Goal: Information Seeking & Learning: Compare options

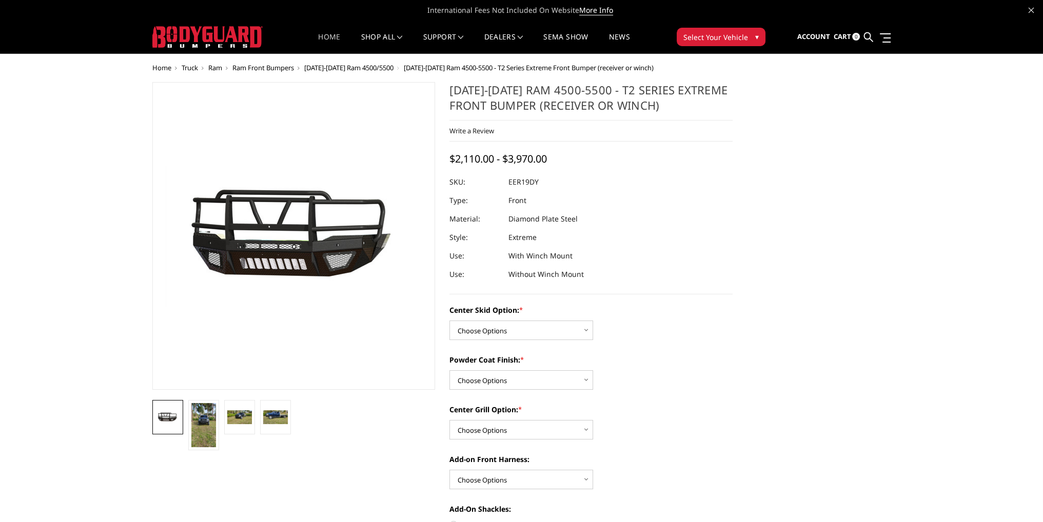
click at [323, 34] on link "Home" at bounding box center [329, 43] width 22 height 20
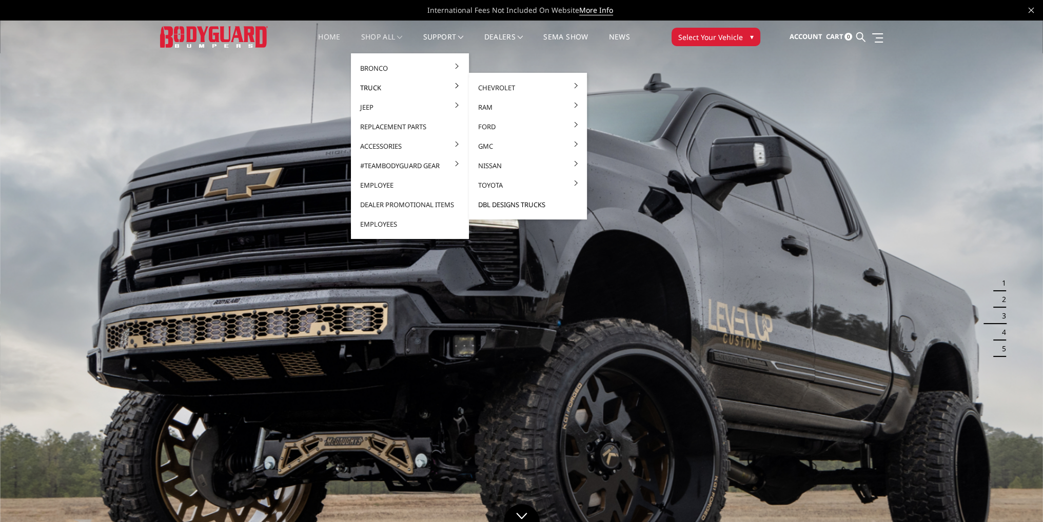
click at [521, 202] on link "DBL Designs Trucks" at bounding box center [528, 205] width 110 height 20
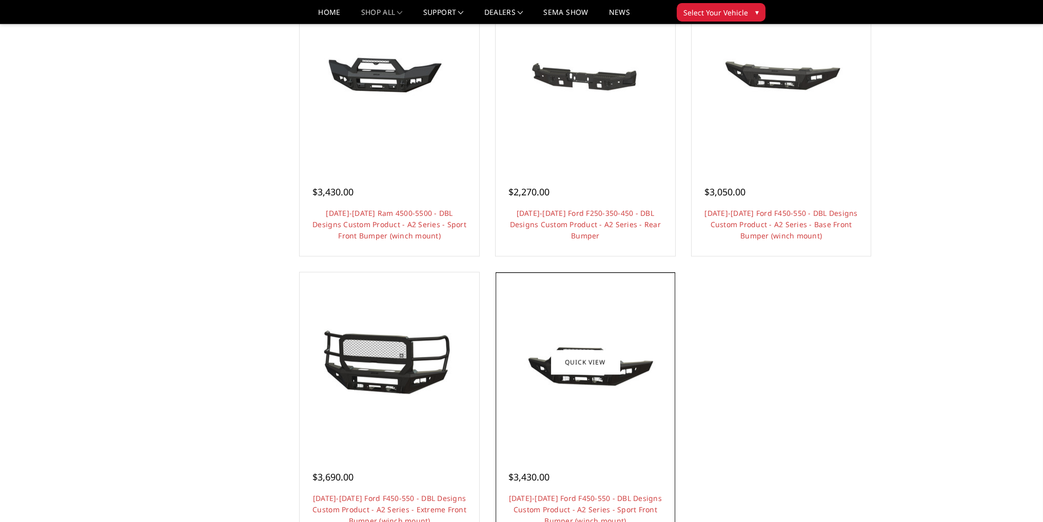
scroll to position [924, 0]
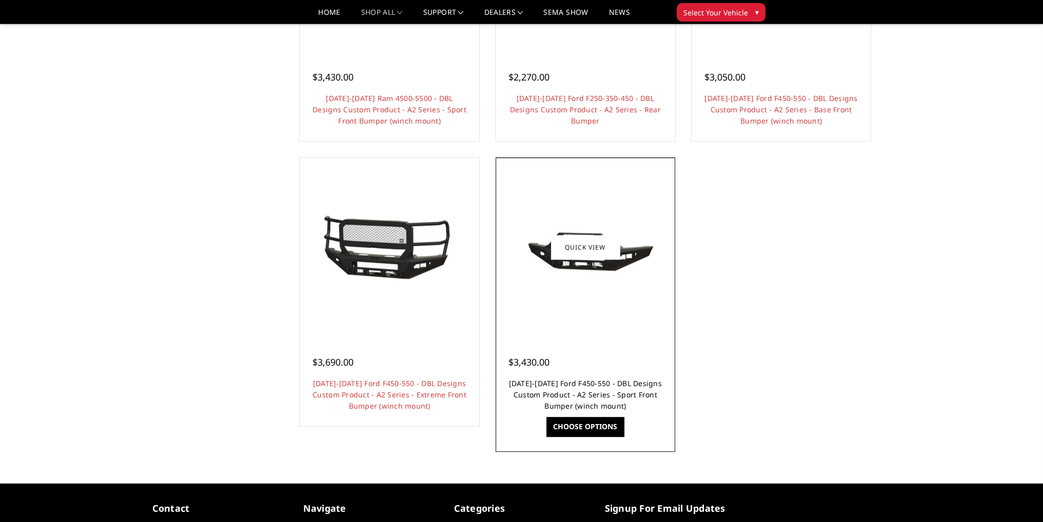
click at [583, 379] on link "2023-2025 Ford F450-550 - DBL Designs Custom Product - A2 Series - Sport Front …" at bounding box center [585, 395] width 153 height 32
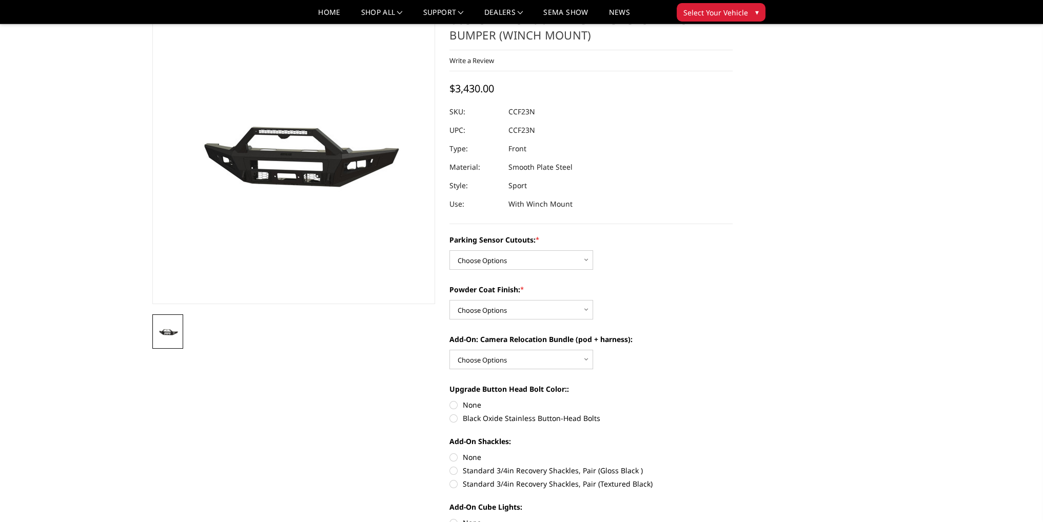
scroll to position [103, 0]
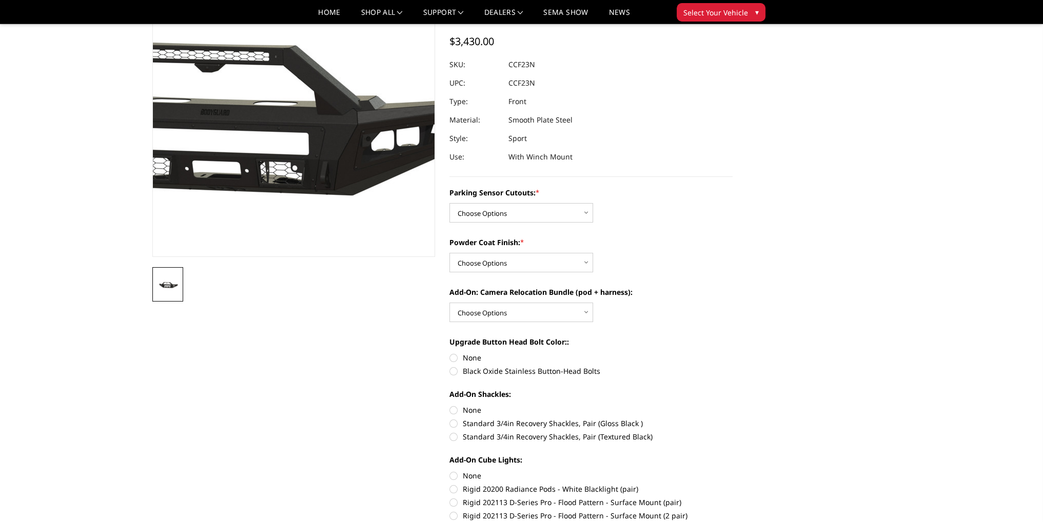
click at [339, 210] on img at bounding box center [234, 102] width 657 height 313
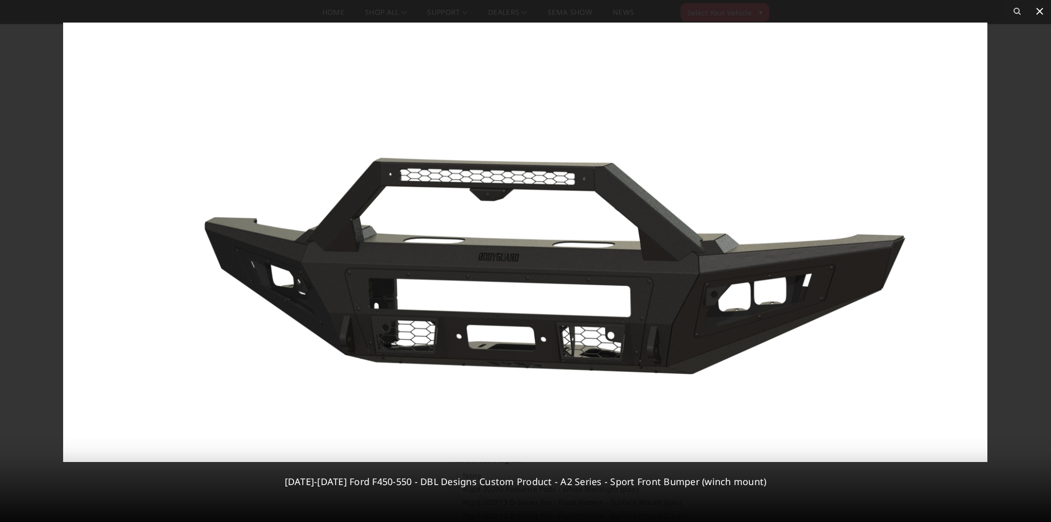
click at [1038, 11] on icon at bounding box center [1040, 11] width 12 height 12
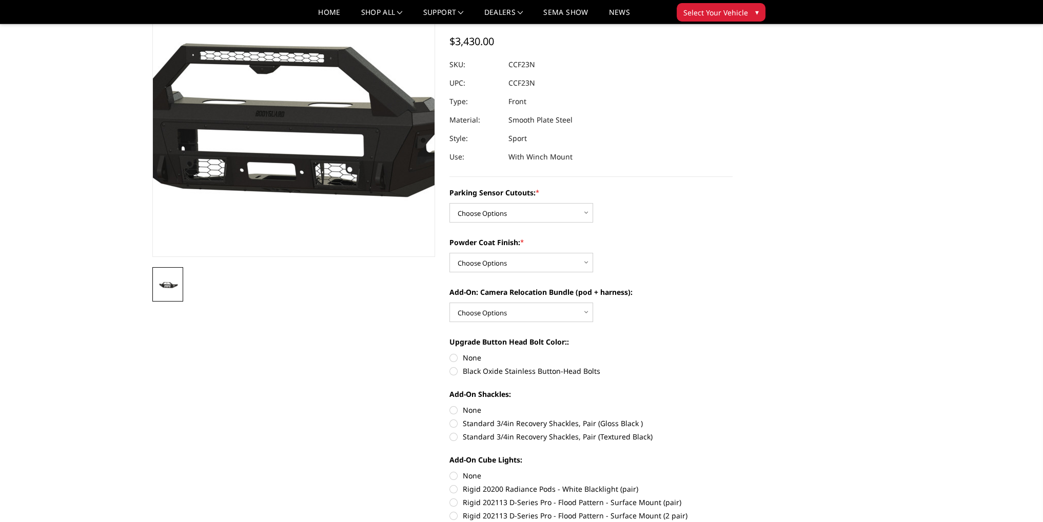
click at [298, 126] on img at bounding box center [288, 103] width 657 height 313
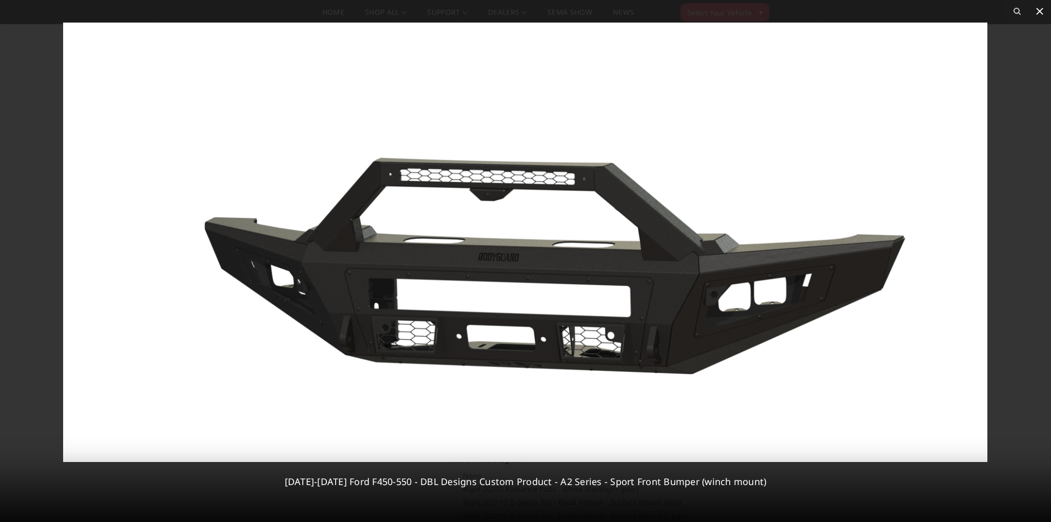
click at [1037, 14] on icon at bounding box center [1039, 11] width 7 height 7
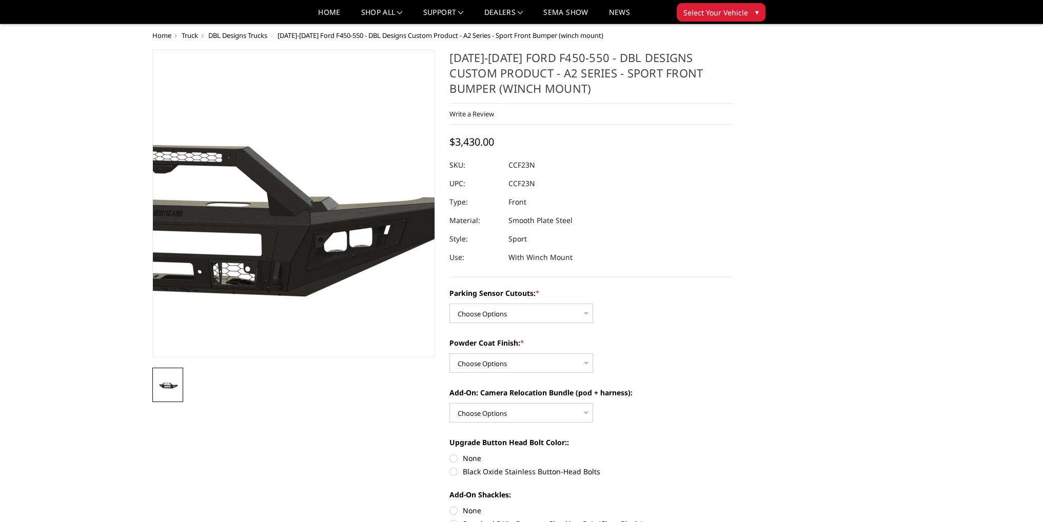
scroll to position [0, 0]
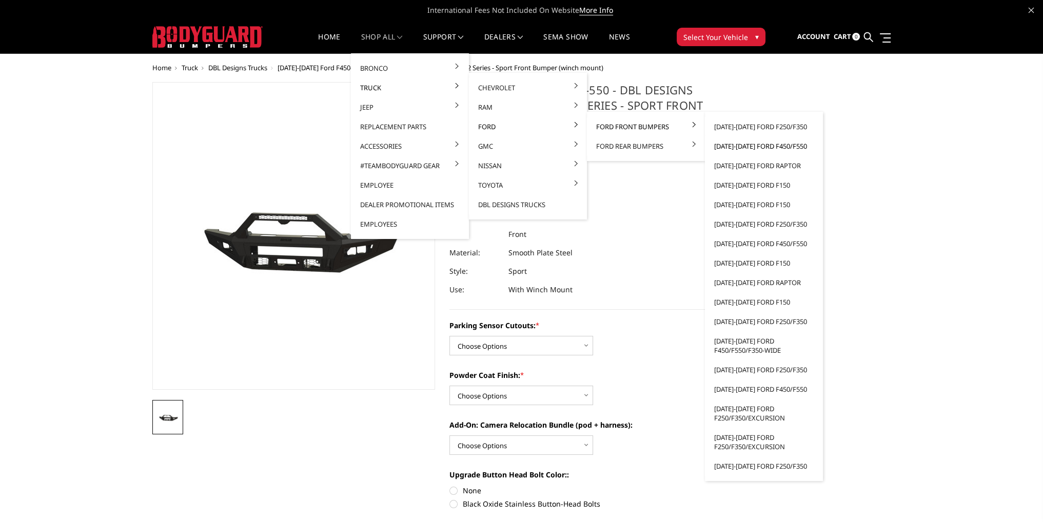
click at [744, 145] on link "[DATE]-[DATE] Ford F450/F550" at bounding box center [764, 147] width 110 height 20
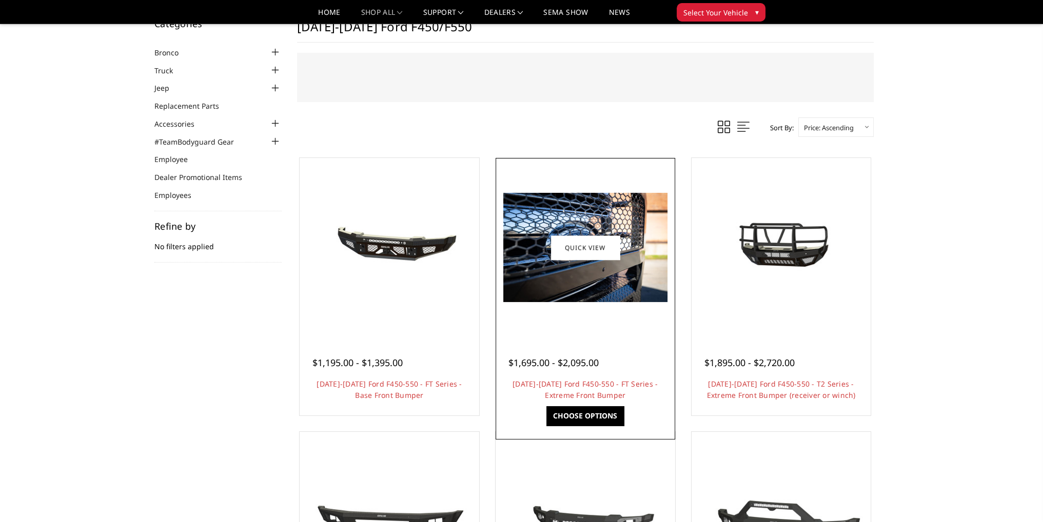
scroll to position [103, 0]
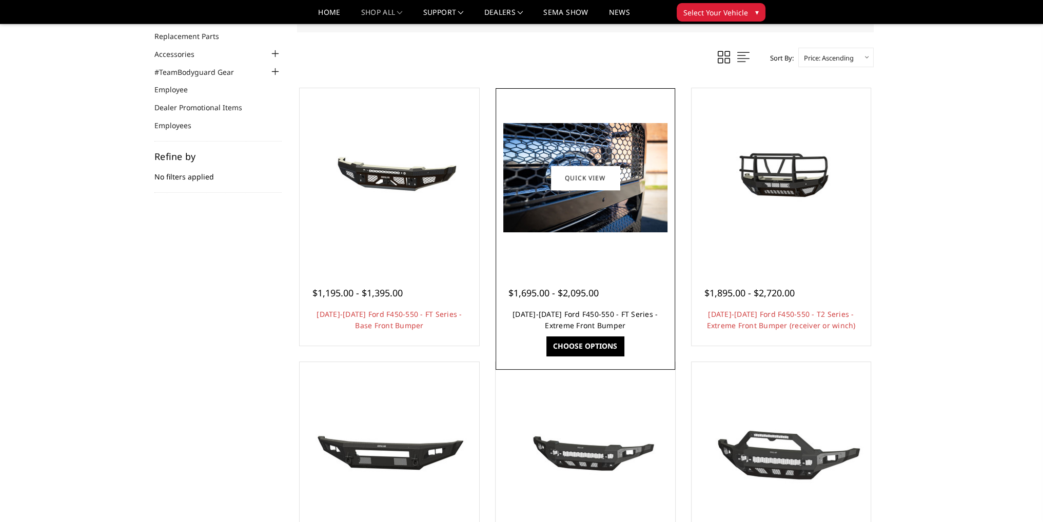
click at [588, 316] on link "2023-2026 Ford F450-550 - FT Series - Extreme Front Bumper" at bounding box center [585, 319] width 145 height 21
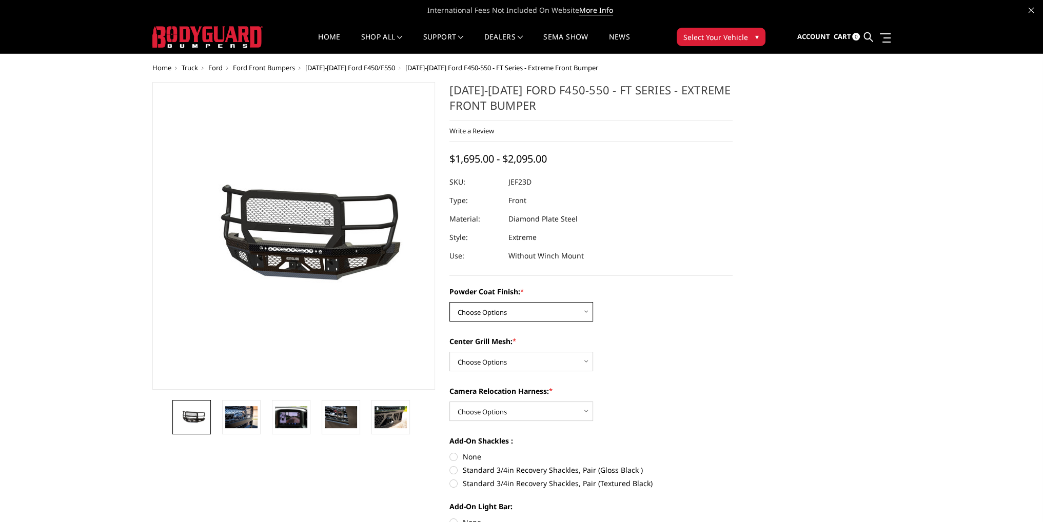
click at [510, 315] on select "Choose Options Bare Metal Gloss Black Powder Coat Textured Black Powder Coat" at bounding box center [522, 312] width 144 height 20
select select "3271"
click at [450, 302] on select "Choose Options Bare Metal Gloss Black Powder Coat Textured Black Powder Coat" at bounding box center [522, 312] width 144 height 20
click at [488, 371] on select "Choose Options WITH Expanded Metal in Center Grill WITHOUT Expanded Metal in Ce…" at bounding box center [522, 362] width 144 height 20
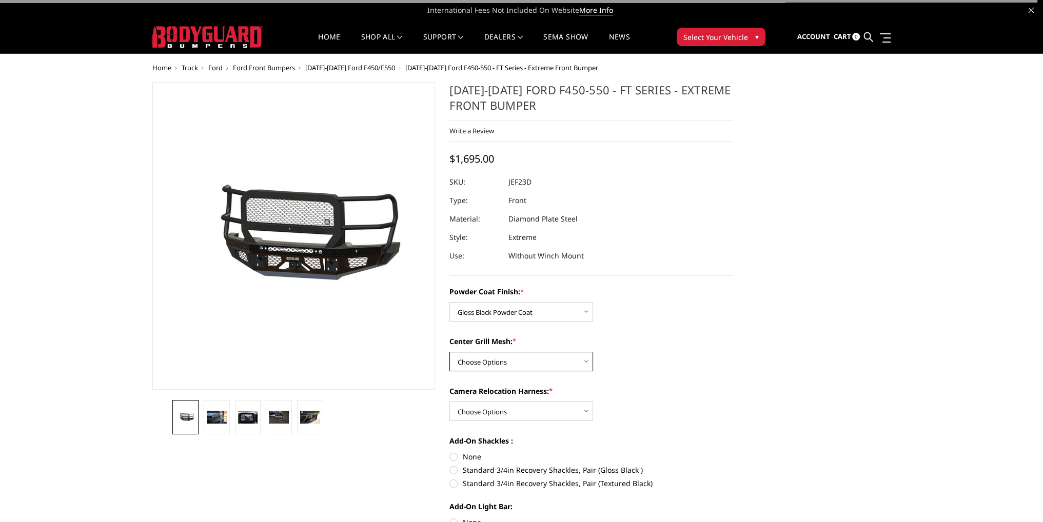
select select "3273"
click at [450, 352] on select "Choose Options WITH Expanded Metal in Center Grill WITHOUT Expanded Metal in Ce…" at bounding box center [522, 362] width 144 height 20
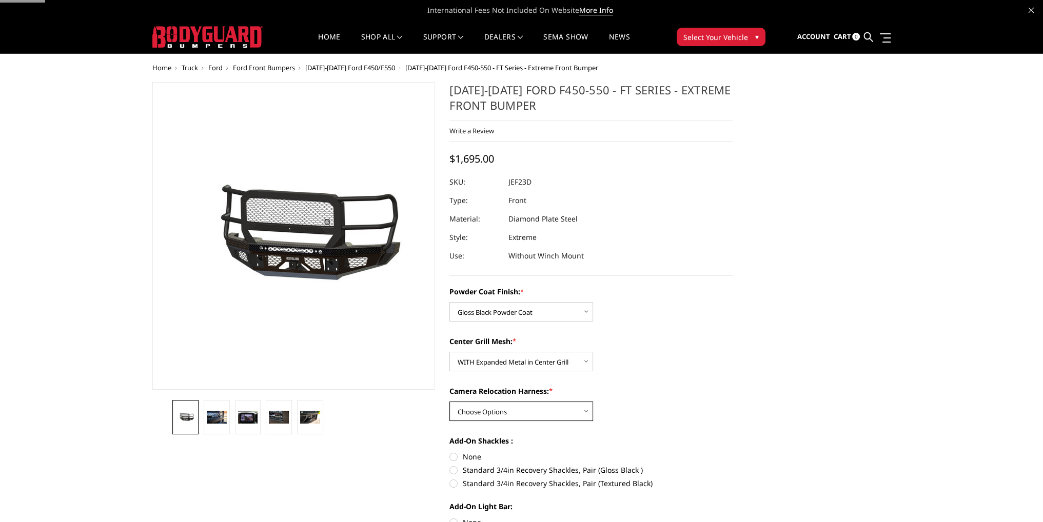
click at [488, 403] on select "Choose Options WITH Camera Relocation Harness WITHOUT Camera Relocation Harness" at bounding box center [522, 412] width 144 height 20
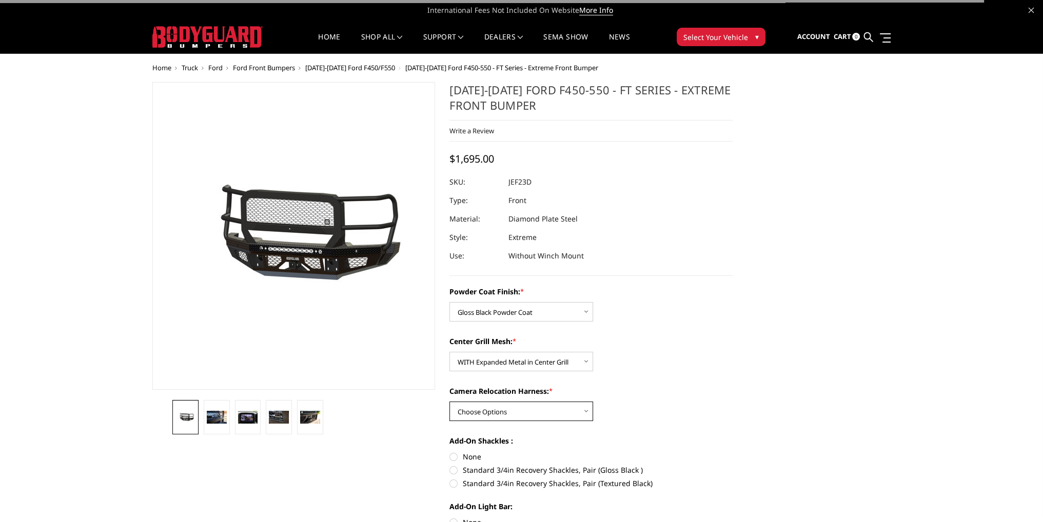
select select "3275"
click at [450, 402] on select "Choose Options WITH Camera Relocation Harness WITHOUT Camera Relocation Harness" at bounding box center [522, 412] width 144 height 20
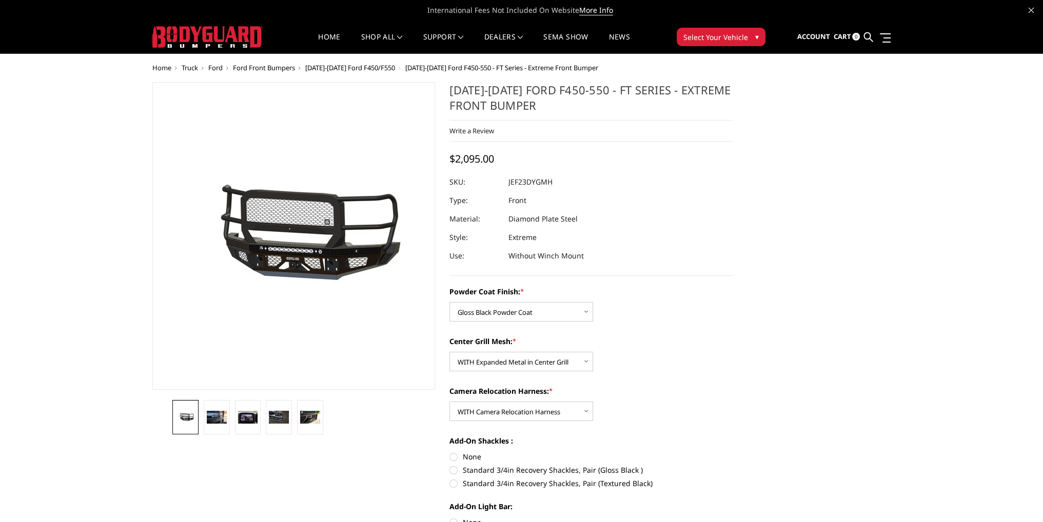
click at [661, 216] on dl "SKU: JEF23DYGMH UPC: Type: Front Material: Diamond Plate Steel Style: Extreme U…" at bounding box center [591, 219] width 283 height 92
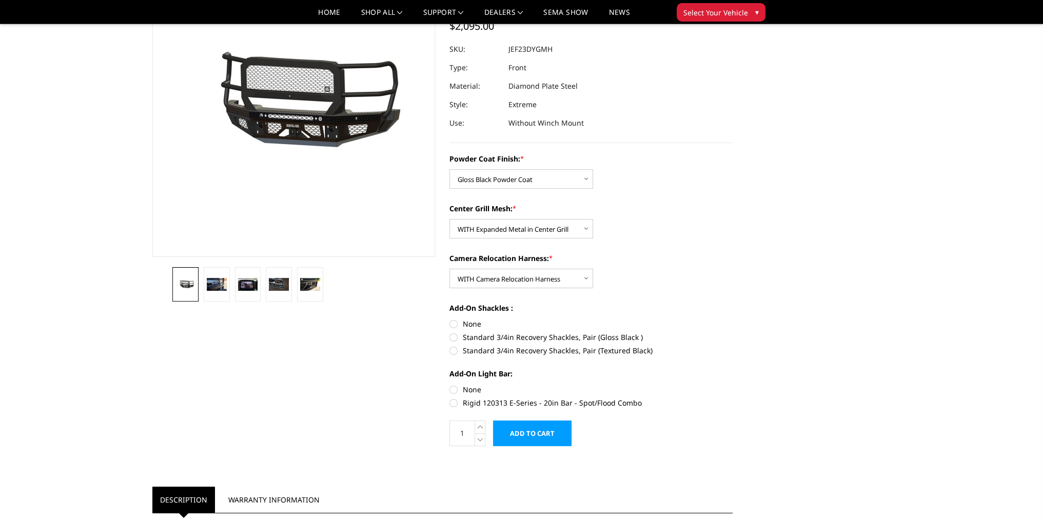
scroll to position [51, 0]
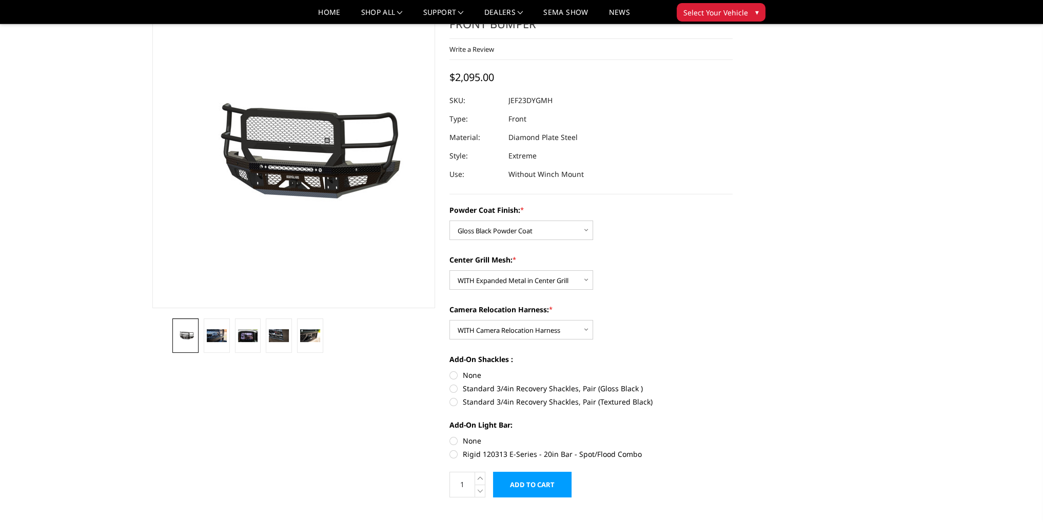
drag, startPoint x: 453, startPoint y: 377, endPoint x: 460, endPoint y: 409, distance: 32.6
click at [453, 377] on label "None" at bounding box center [591, 375] width 283 height 11
click at [450, 371] on input "None" at bounding box center [450, 370] width 1 height 1
radio input "true"
click at [457, 442] on label "None" at bounding box center [591, 441] width 283 height 11
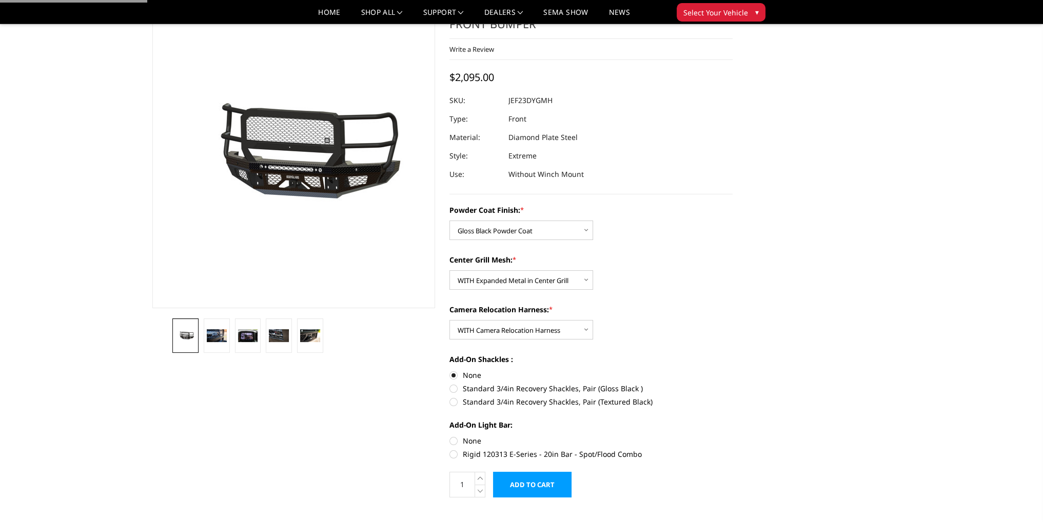
click at [450, 436] on input "None" at bounding box center [450, 436] width 1 height 1
radio input "true"
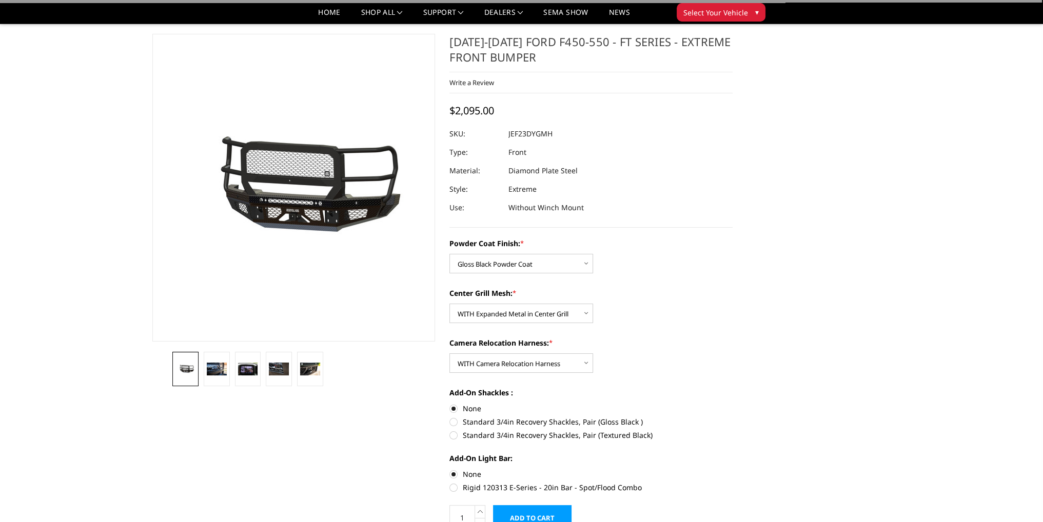
scroll to position [0, 0]
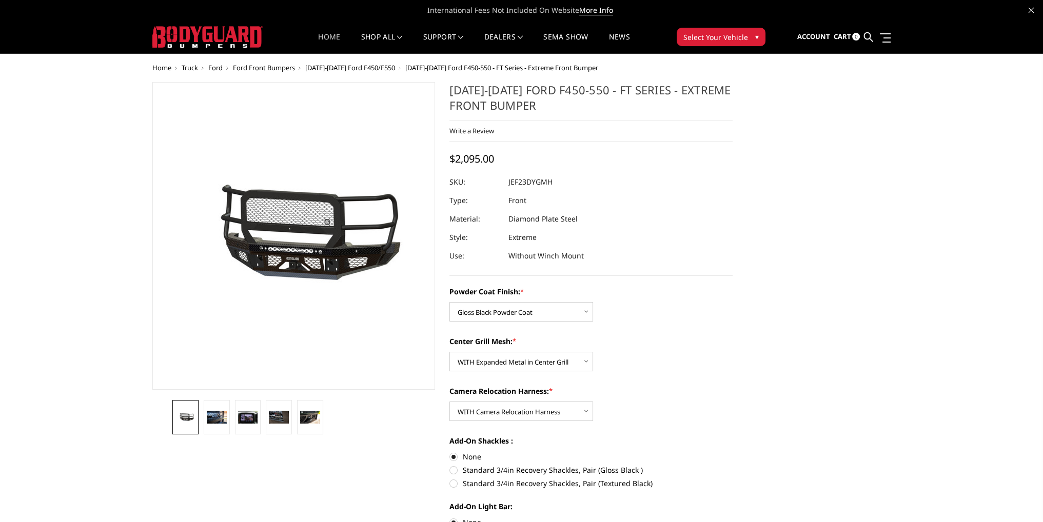
click at [327, 40] on link "Home" at bounding box center [329, 43] width 22 height 20
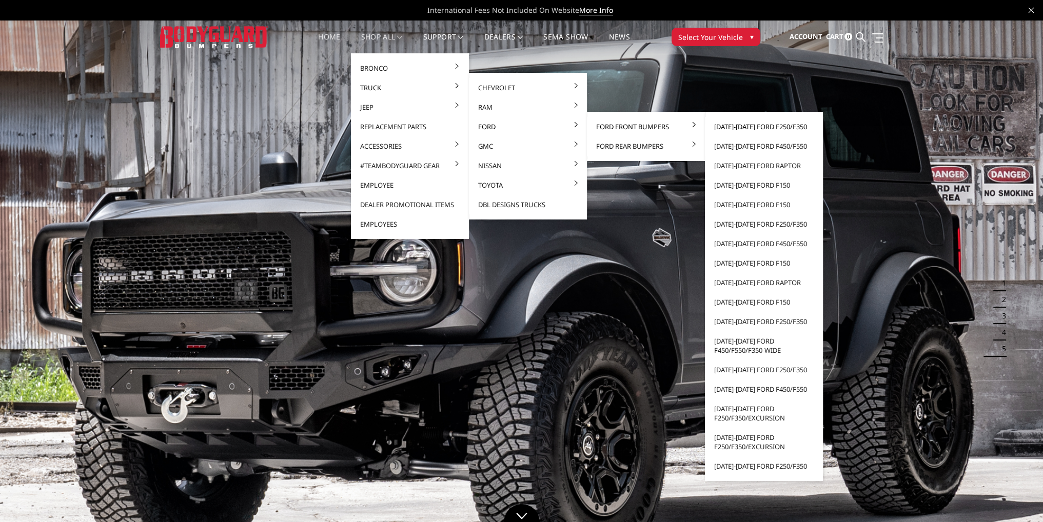
click at [744, 126] on link "[DATE]-[DATE] Ford F250/F350" at bounding box center [764, 127] width 110 height 20
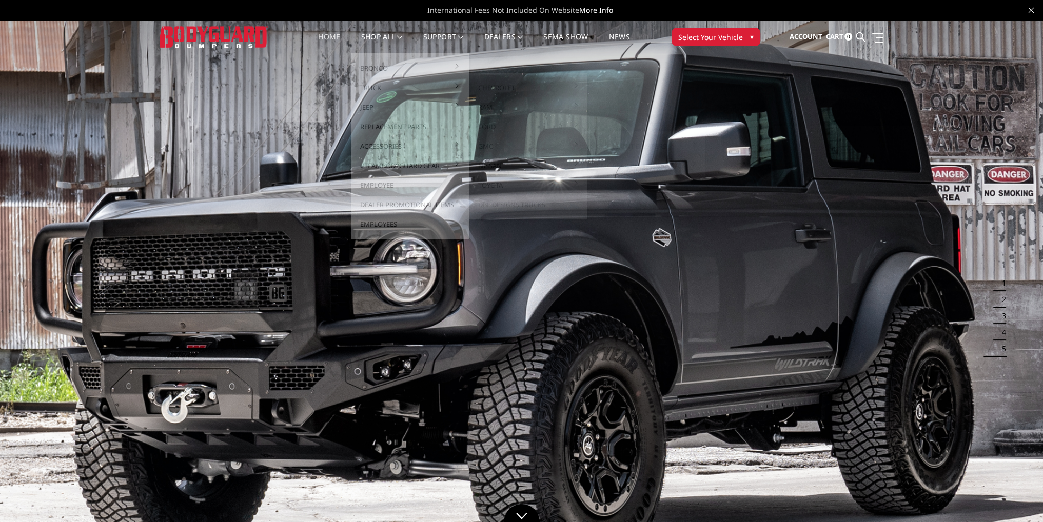
scroll to position [6, 0]
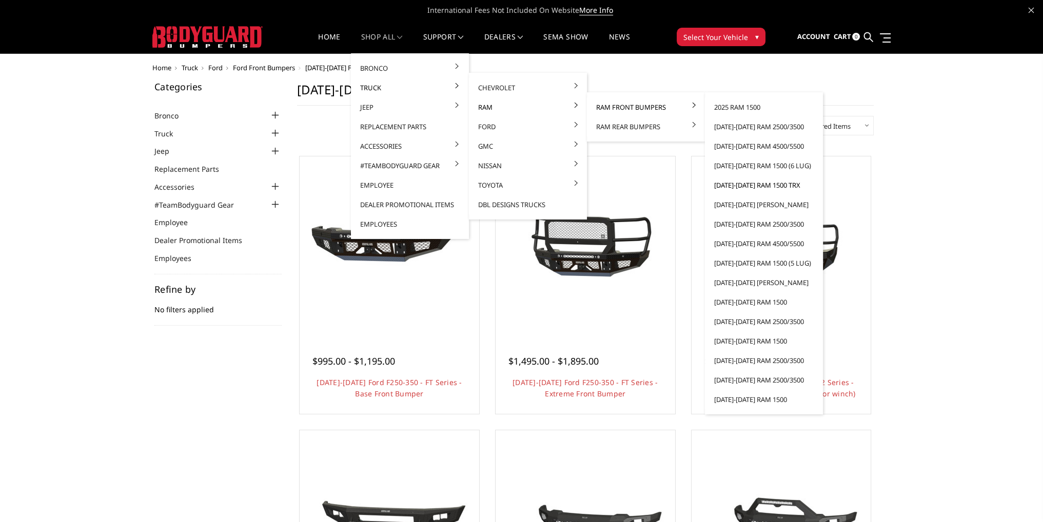
click at [763, 185] on link "[DATE]-[DATE] Ram 1500 TRX" at bounding box center [764, 186] width 110 height 20
